Goal: Task Accomplishment & Management: Use online tool/utility

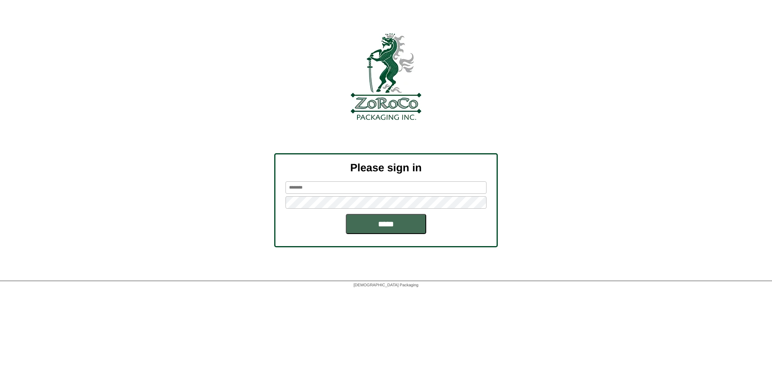
type input "*********"
click at [376, 220] on input "*****" at bounding box center [386, 224] width 80 height 20
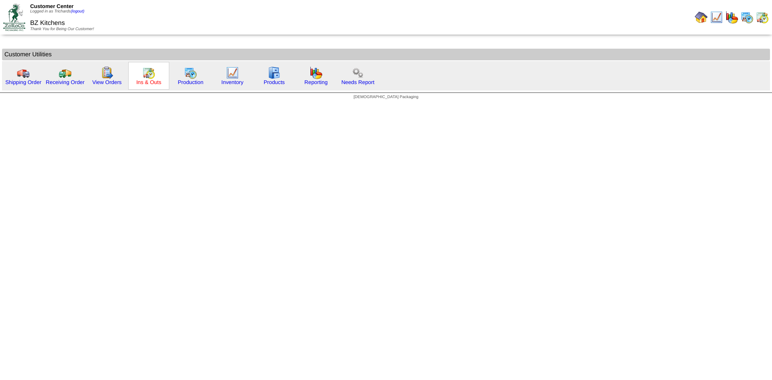
click at [145, 82] on link "Ins & Outs" at bounding box center [148, 82] width 25 height 6
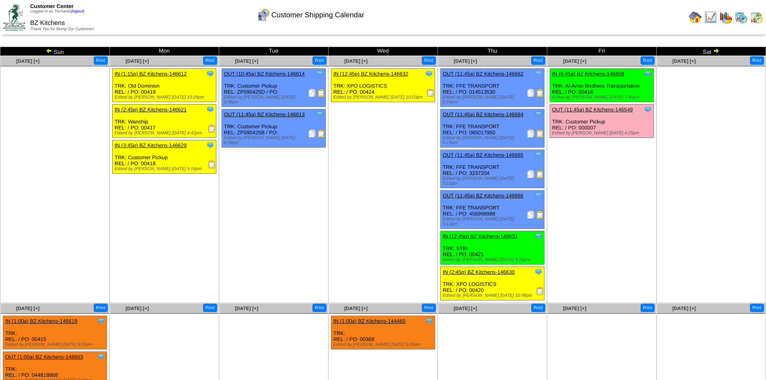
click at [721, 49] on td "Sat" at bounding box center [710, 51] width 109 height 9
click at [716, 50] on img at bounding box center [716, 50] width 6 height 6
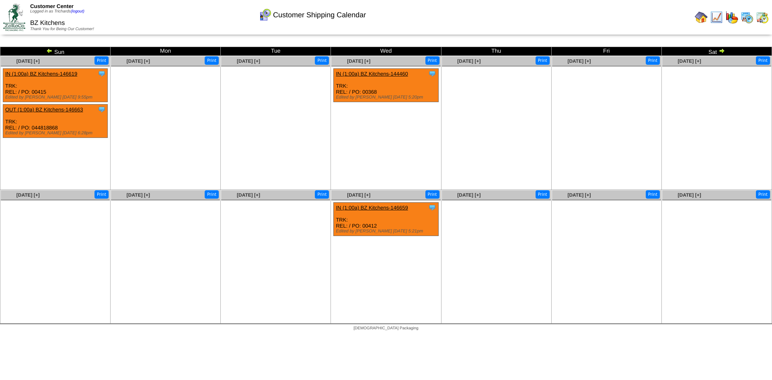
drag, startPoint x: 0, startPoint y: 0, endPoint x: 46, endPoint y: 50, distance: 68.0
click at [46, 50] on img at bounding box center [49, 50] width 6 height 6
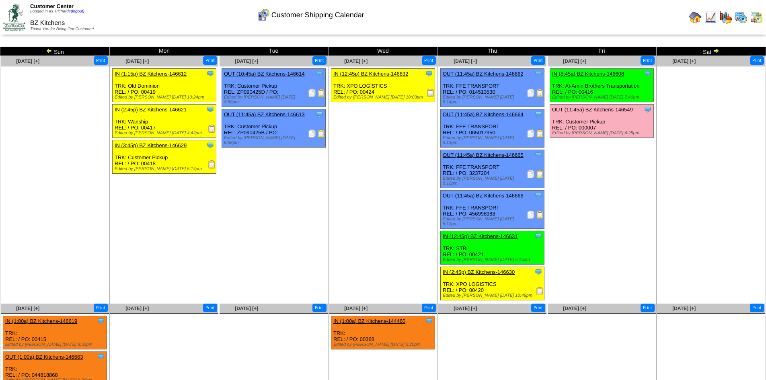
click at [654, 188] on ul "Clone Item IN (8:45a) BZ Kitchens-146608 BZ Kitchens ScheduleID: 146608 2184 LB…" at bounding box center [602, 128] width 108 height 121
click at [532, 170] on img at bounding box center [531, 174] width 8 height 8
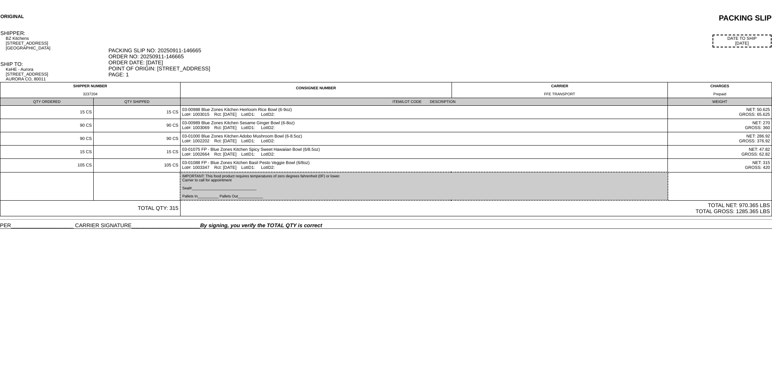
drag, startPoint x: 189, startPoint y: 56, endPoint x: 141, endPoint y: 57, distance: 47.4
click at [141, 57] on div "PACKING SLIP NO: 20250911-146665 ORDER NO: 20250911-146665 ORDER DATE: [DATE] P…" at bounding box center [440, 62] width 663 height 30
copy div "20250911-146665"
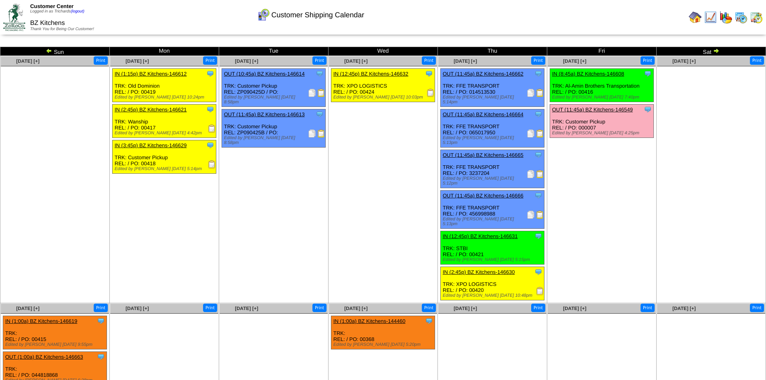
click at [369, 160] on ul "Clone Item IN (12:45p) BZ Kitchens-146632 BZ Kitchens ScheduleID: 146632 2250 L…" at bounding box center [383, 128] width 108 height 121
